Goal: Task Accomplishment & Management: Manage account settings

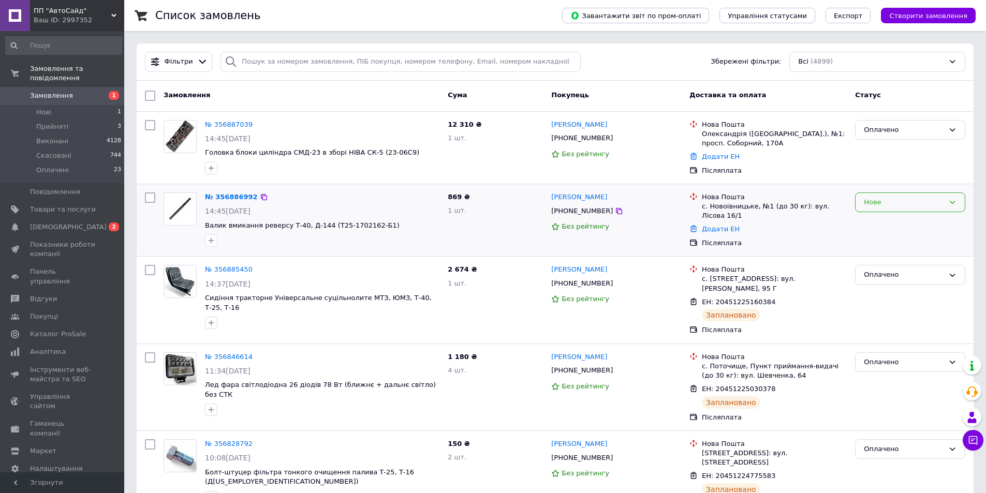
click at [953, 196] on div "Нове" at bounding box center [910, 202] width 110 height 20
click at [880, 279] on li "Оплачено" at bounding box center [909, 280] width 109 height 19
click at [654, 57] on div "Фільтри Збережені фільтри: Всі (4899)" at bounding box center [555, 62] width 828 height 20
click at [41, 91] on span "Замовлення" at bounding box center [51, 95] width 43 height 9
